Goal: Task Accomplishment & Management: Manage account settings

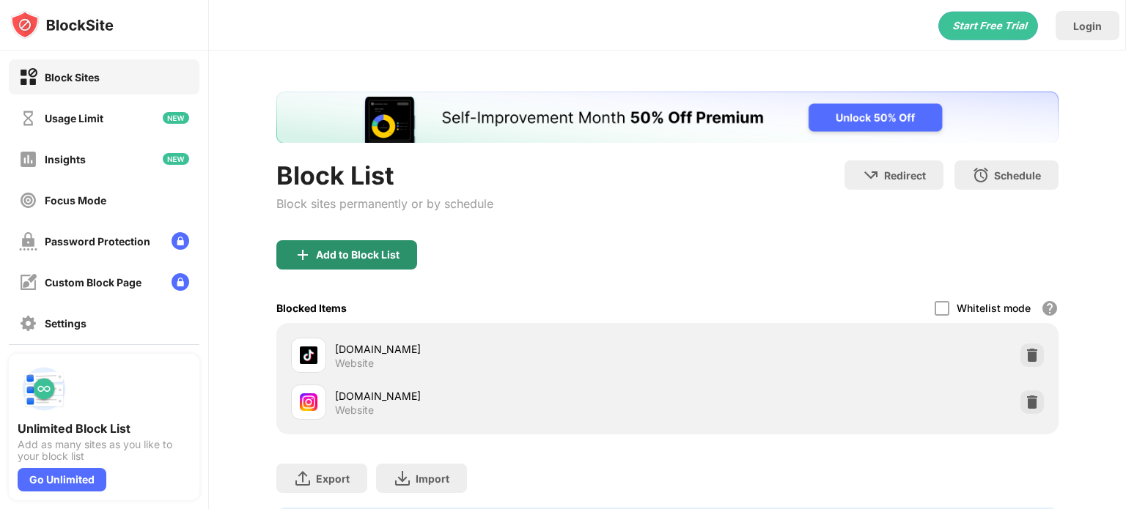
click at [383, 263] on div "Add to Block List" at bounding box center [346, 254] width 141 height 29
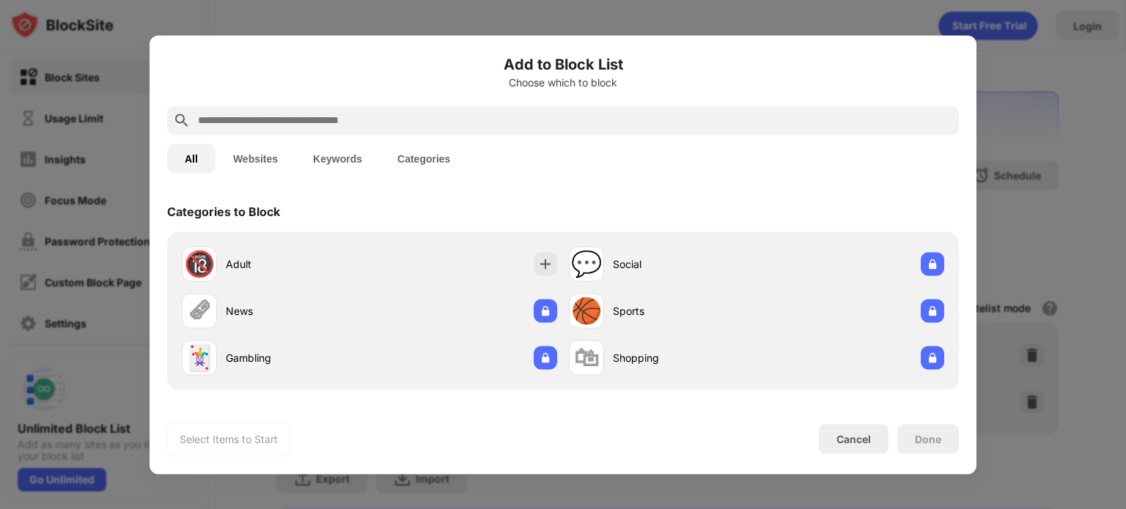
click at [457, 119] on input "text" at bounding box center [574, 120] width 757 height 18
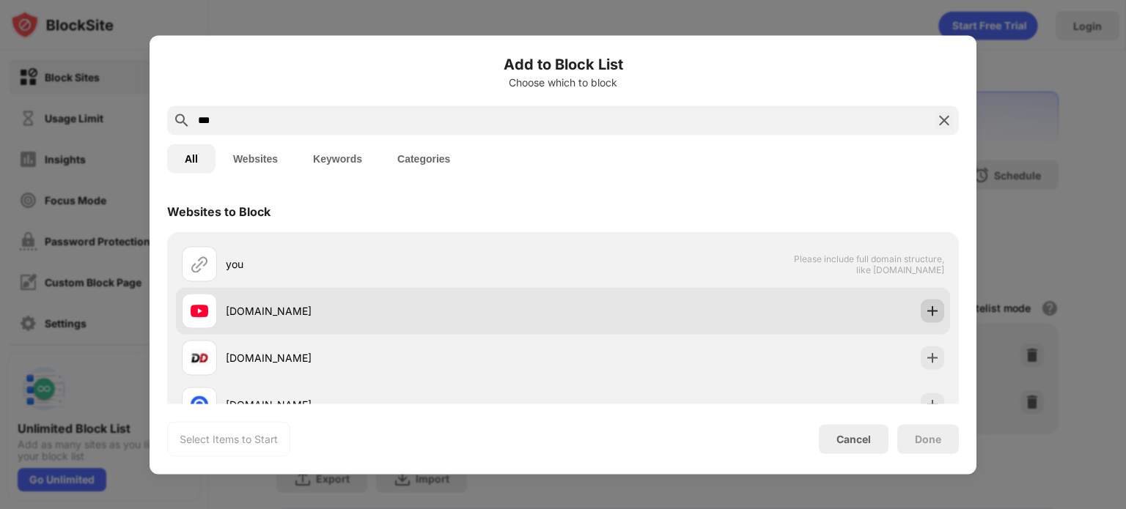
type input "***"
click at [912, 316] on div "Websites to Block you Please include full domain structure, like [DOMAIN_NAME] …" at bounding box center [563, 297] width 827 height 213
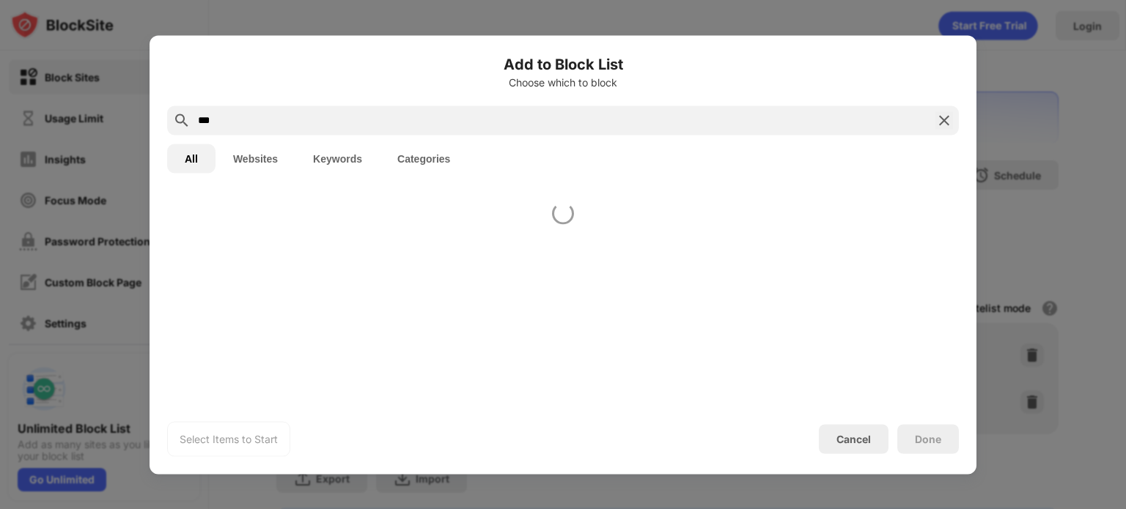
click at [918, 317] on div at bounding box center [563, 297] width 827 height 213
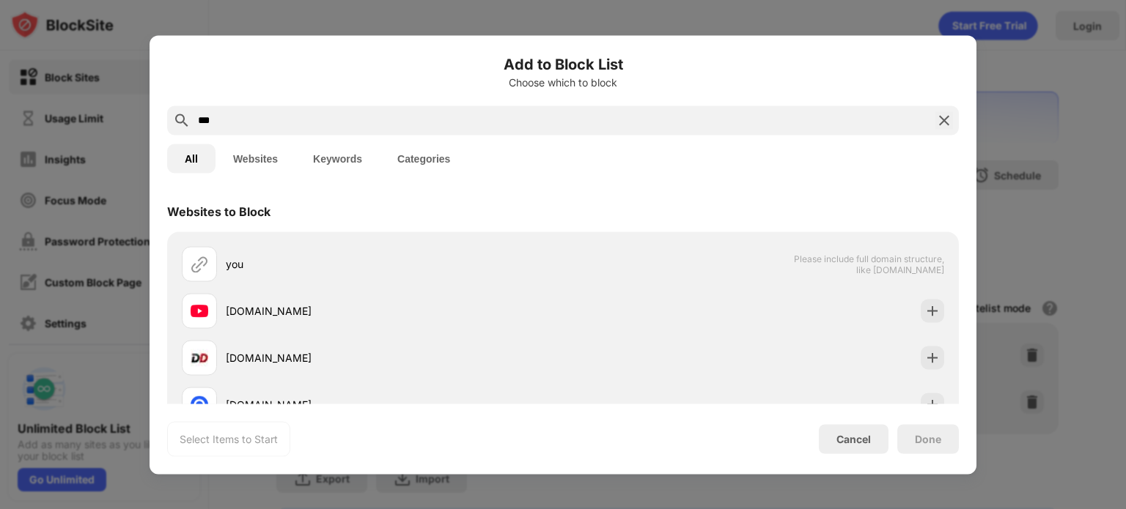
click at [925, 317] on img at bounding box center [932, 310] width 15 height 15
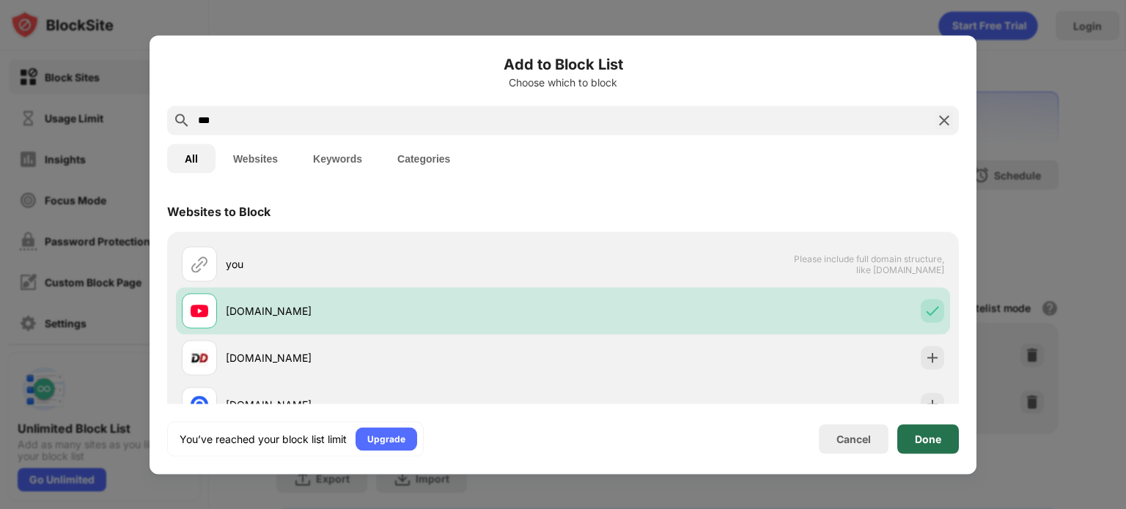
click at [933, 435] on div "Done" at bounding box center [928, 439] width 26 height 12
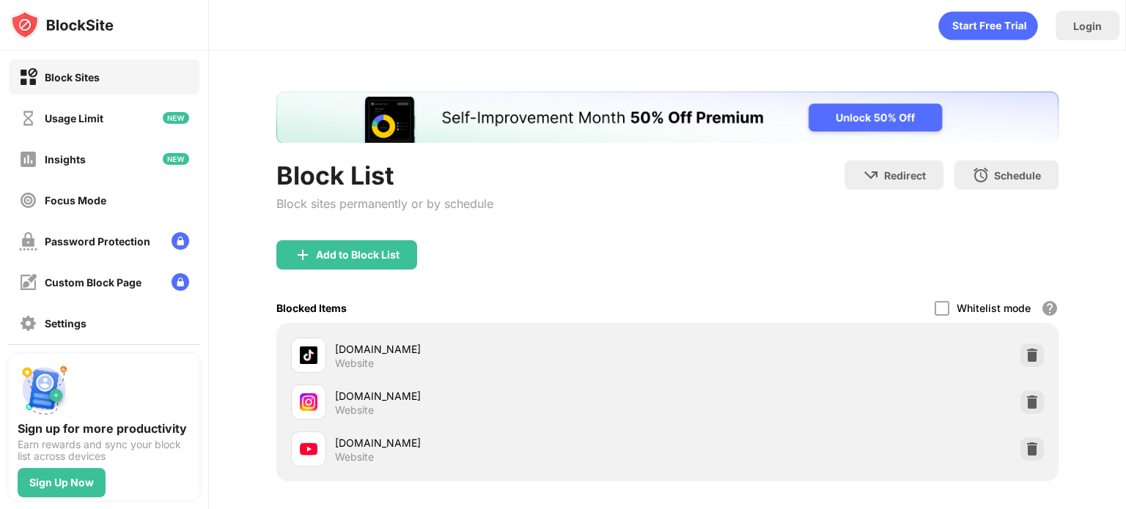
click at [1009, 468] on div "[DOMAIN_NAME] Website" at bounding box center [667, 449] width 765 height 47
click at [1026, 452] on img at bounding box center [1032, 449] width 15 height 15
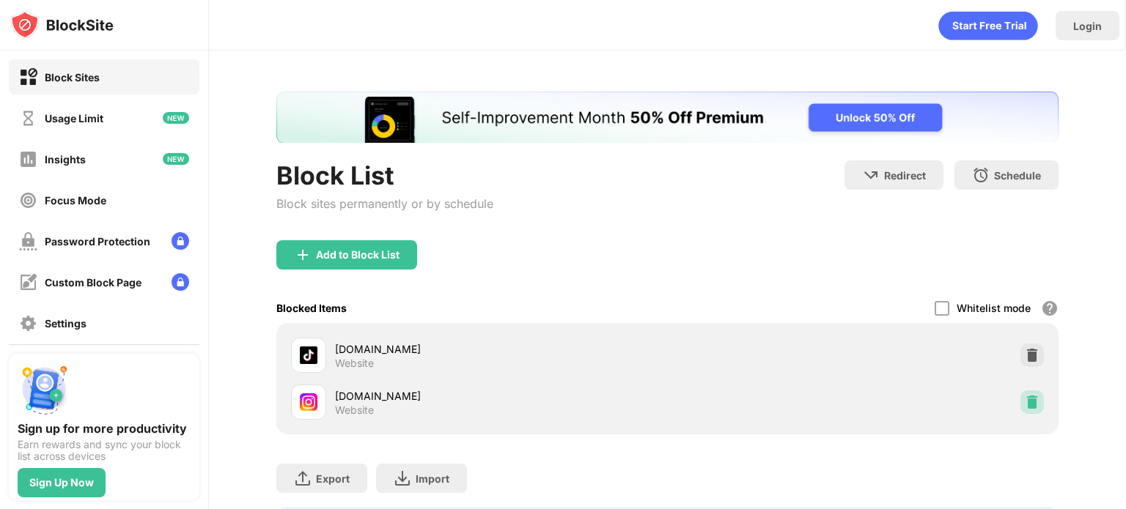
click at [1025, 400] on img at bounding box center [1032, 402] width 15 height 15
